Goal: Information Seeking & Learning: Learn about a topic

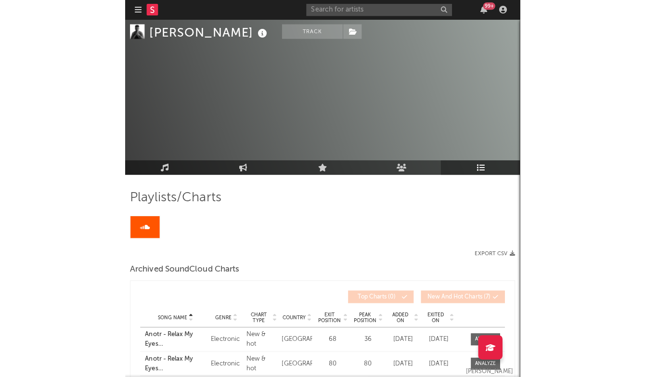
scroll to position [129, 0]
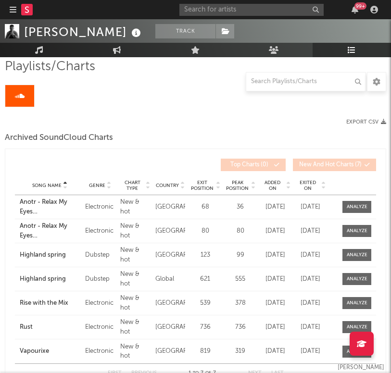
click at [16, 13] on div at bounding box center [26, 9] width 33 height 19
click at [216, 146] on div "Archived SoundCloud Charts" at bounding box center [195, 138] width 381 height 16
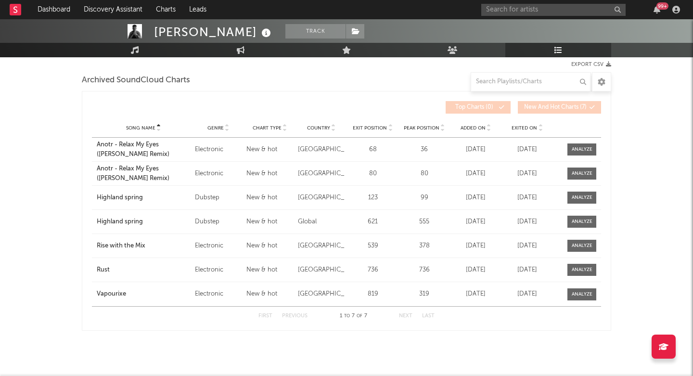
click at [391, 8] on input "text" at bounding box center [553, 10] width 144 height 12
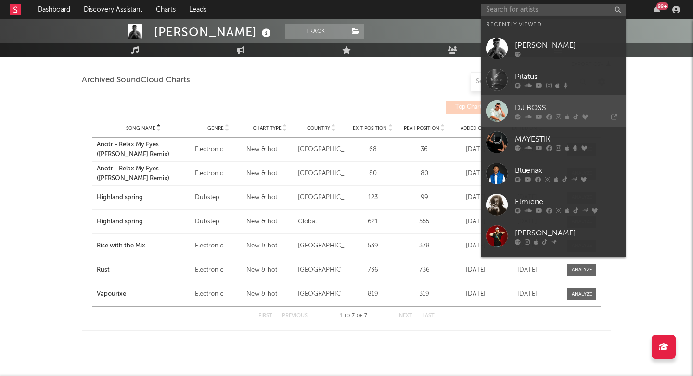
click at [391, 106] on div at bounding box center [497, 111] width 22 height 22
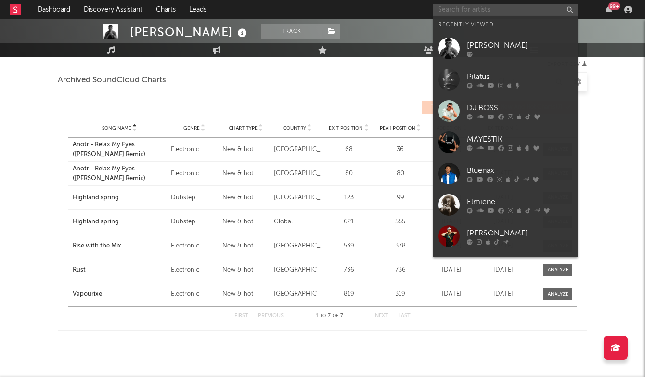
click at [391, 11] on input "text" at bounding box center [505, 10] width 144 height 12
paste input "https://open.spotify.com/track/195OmttZuzAbHXaWDBgyv0?si=3e832b9808554ea1"
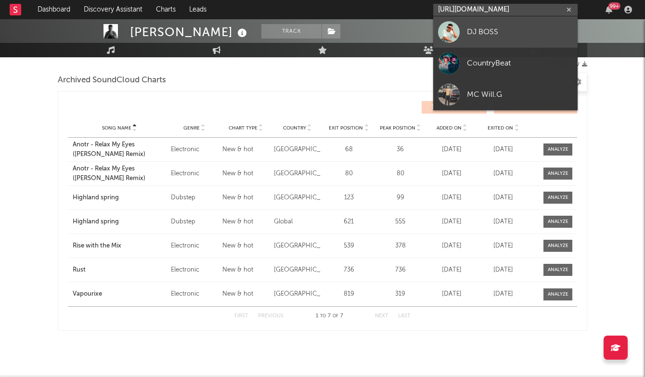
type input "https://open.spotify.com/track/195OmttZuzAbHXaWDBgyv0?si=3e832b9808554ea"
click at [391, 40] on link "DJ BOSS" at bounding box center [505, 31] width 144 height 31
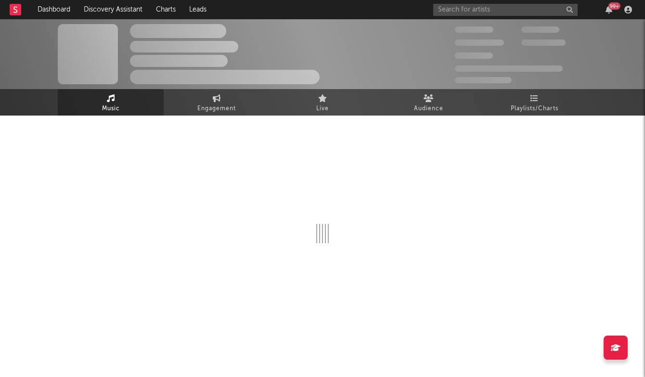
select select "6m"
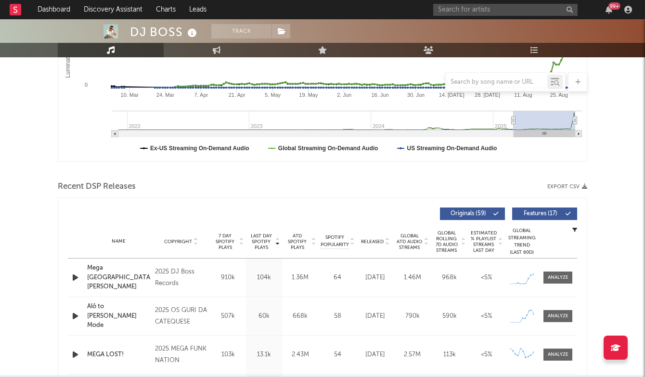
scroll to position [330, 0]
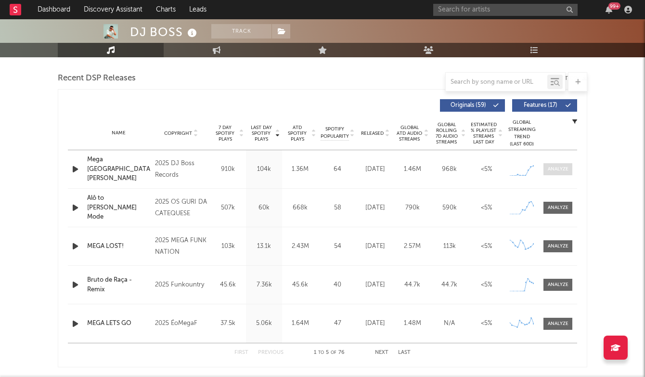
click at [391, 169] on div at bounding box center [557, 168] width 21 height 7
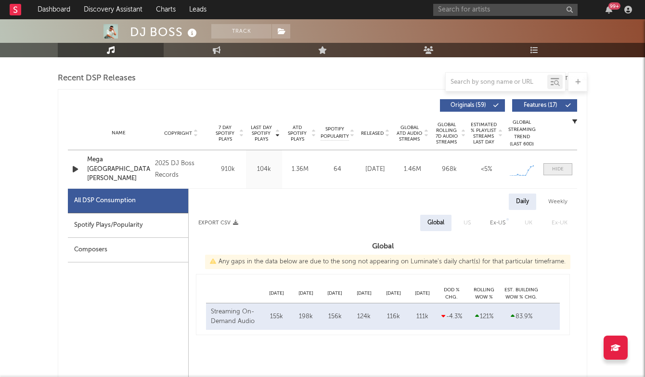
select select "1w"
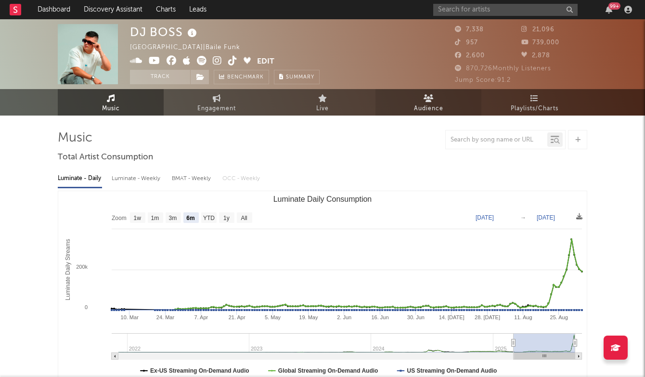
scroll to position [0, 0]
click at [391, 108] on span "Audience" at bounding box center [428, 109] width 29 height 12
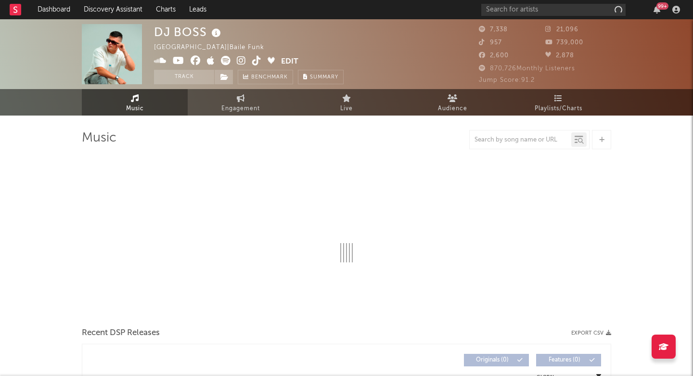
select select "6m"
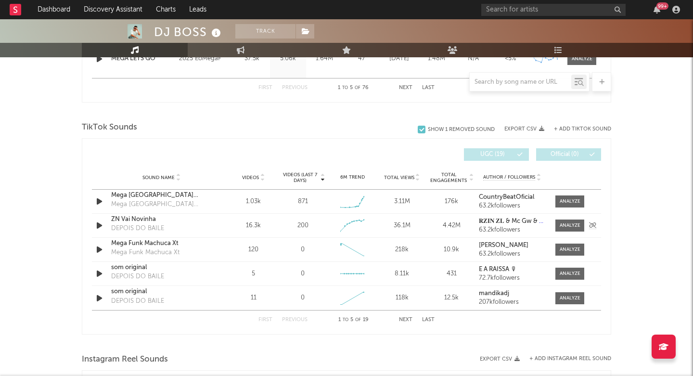
scroll to position [596, 0]
click at [104, 123] on span "TikTok Sounds" at bounding box center [109, 127] width 55 height 12
click at [566, 202] on div at bounding box center [569, 200] width 21 height 7
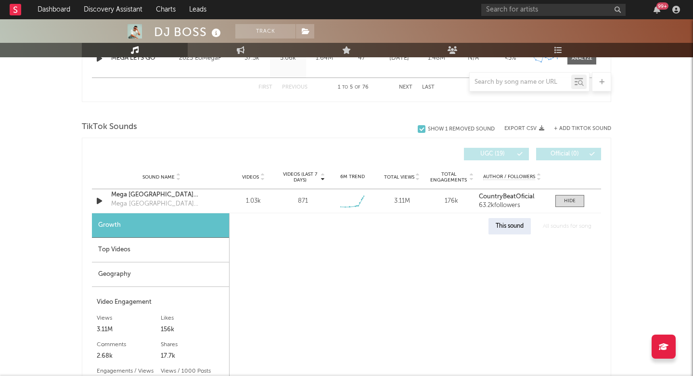
select select "1w"
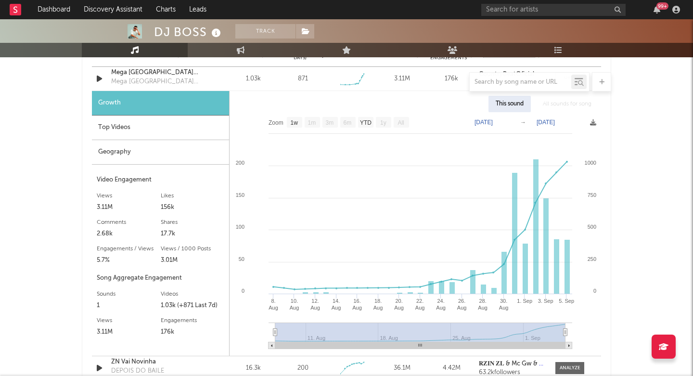
scroll to position [722, 0]
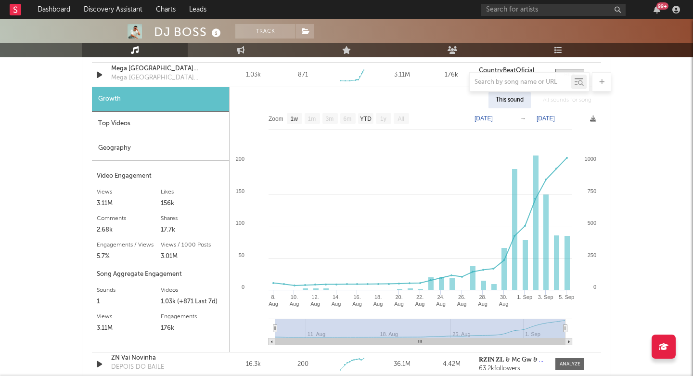
click at [135, 131] on div "Top Videos" at bounding box center [160, 124] width 137 height 25
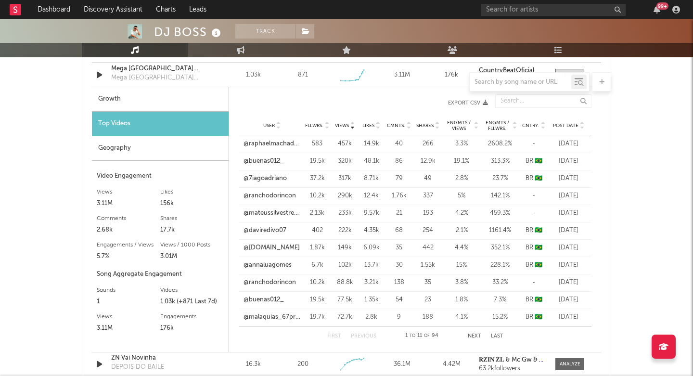
click at [146, 153] on div "Geography" at bounding box center [160, 148] width 137 height 25
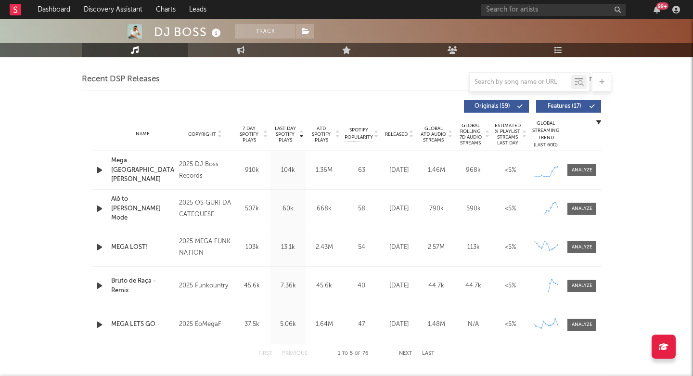
scroll to position [329, 0]
